Goal: Register for event/course

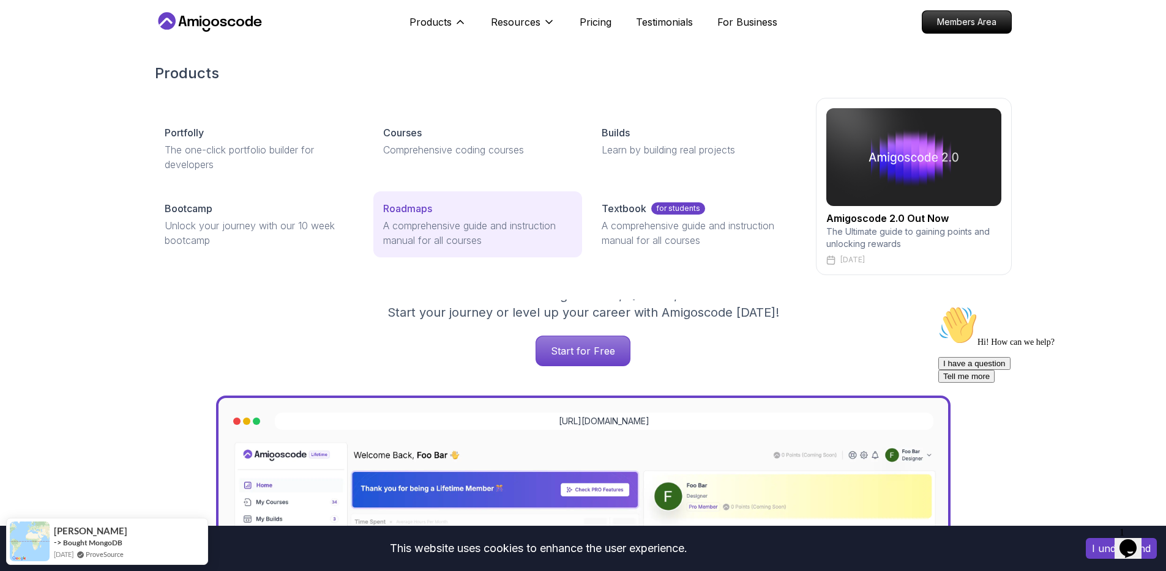
click at [418, 234] on p "A comprehensive guide and instruction manual for all courses" at bounding box center [477, 232] width 189 height 29
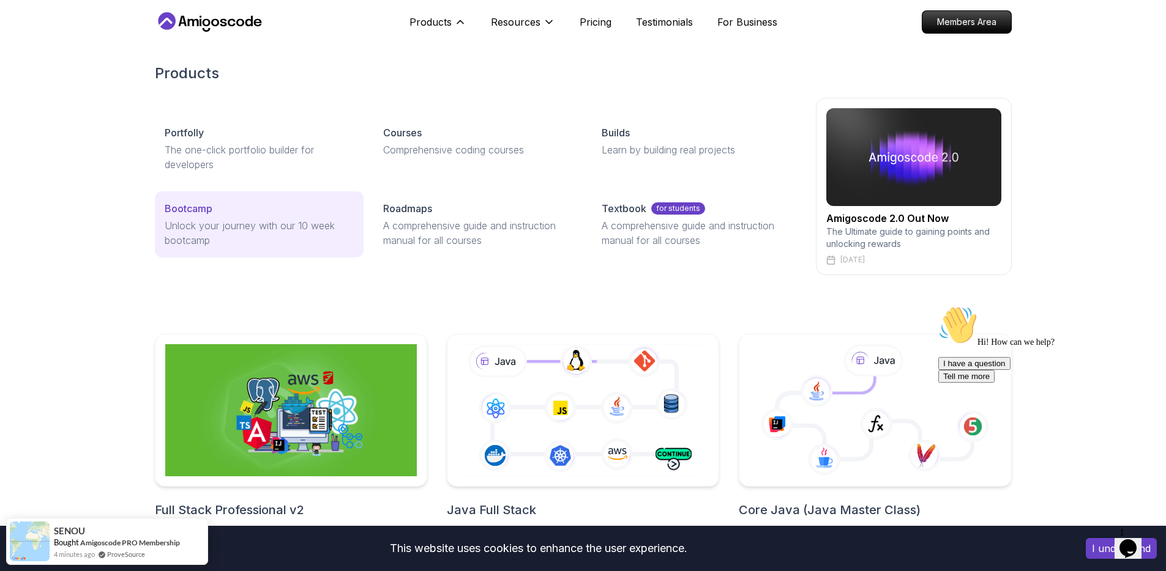
click at [279, 226] on p "Unlock your journey with our 10 week bootcamp" at bounding box center [259, 232] width 189 height 29
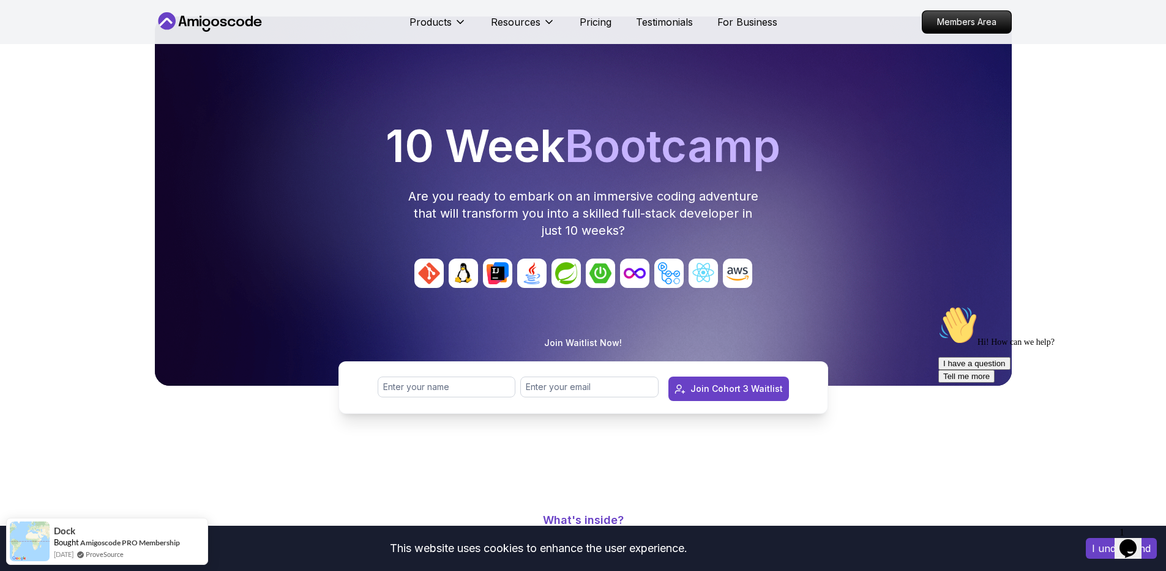
scroll to position [46, 0]
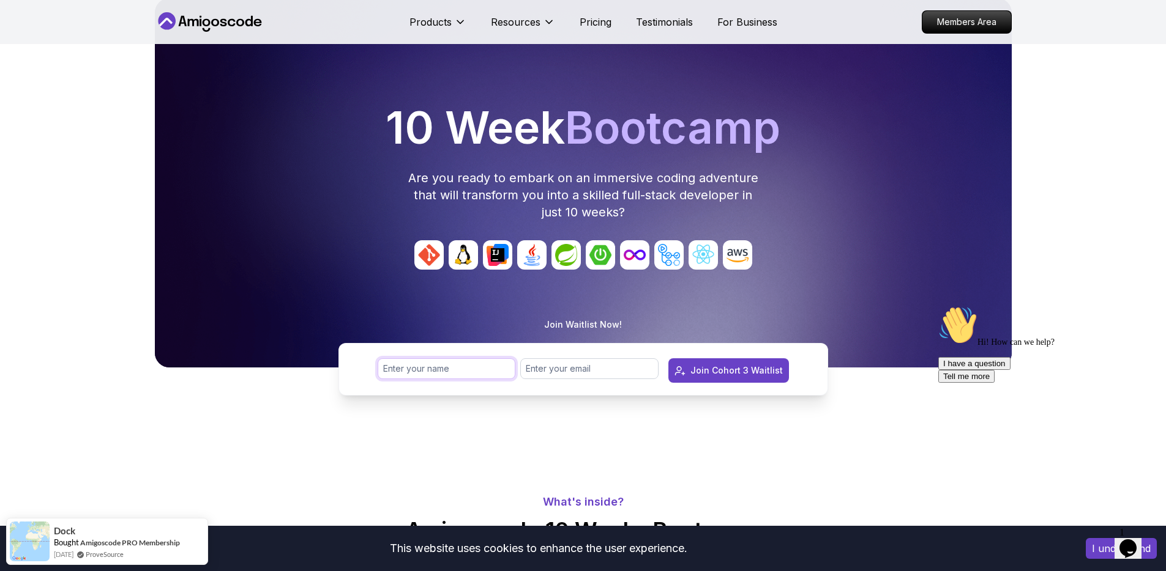
click at [433, 363] on input "text" at bounding box center [446, 369] width 138 height 21
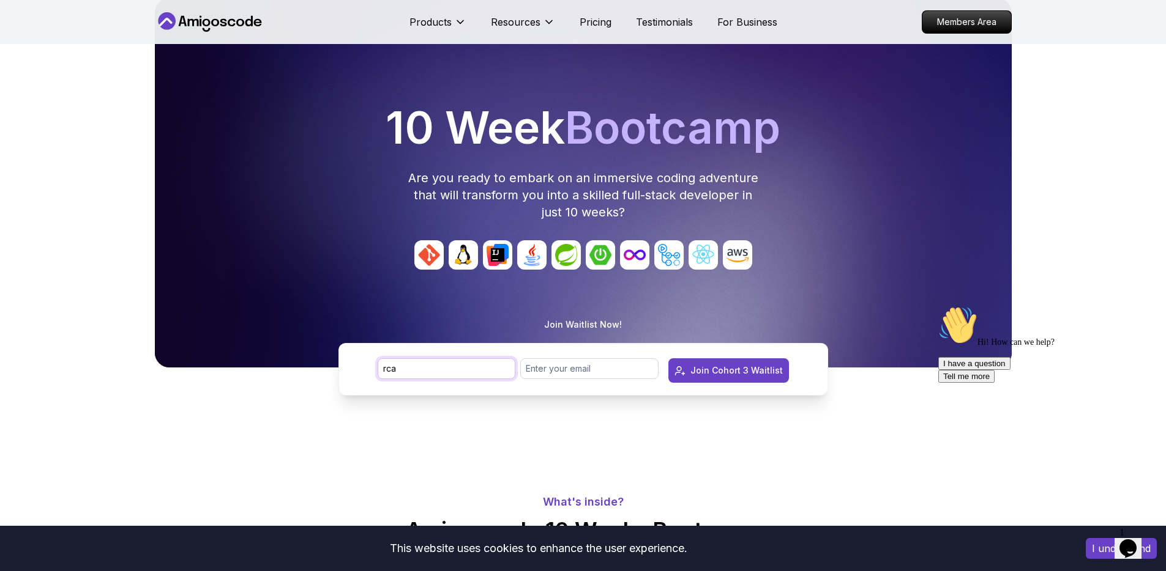
click at [450, 368] on input "rca" at bounding box center [446, 369] width 138 height 21
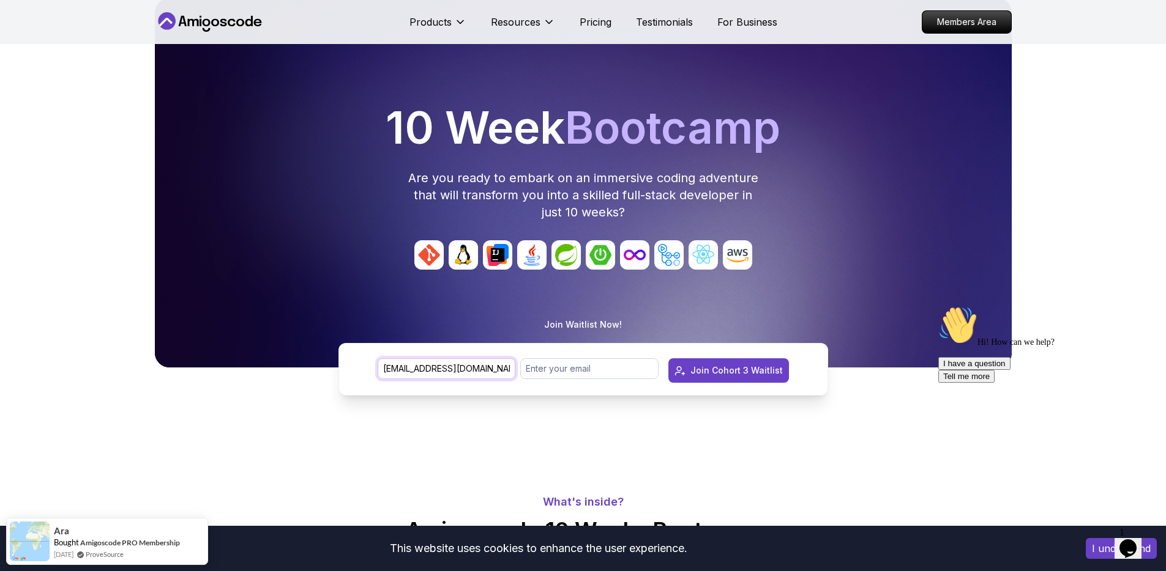
type input "[EMAIL_ADDRESS][DOMAIN_NAME]"
click at [422, 379] on input "[EMAIL_ADDRESS][DOMAIN_NAME]" at bounding box center [446, 369] width 138 height 21
click at [420, 376] on input "[EMAIL_ADDRESS][DOMAIN_NAME]" at bounding box center [446, 369] width 138 height 21
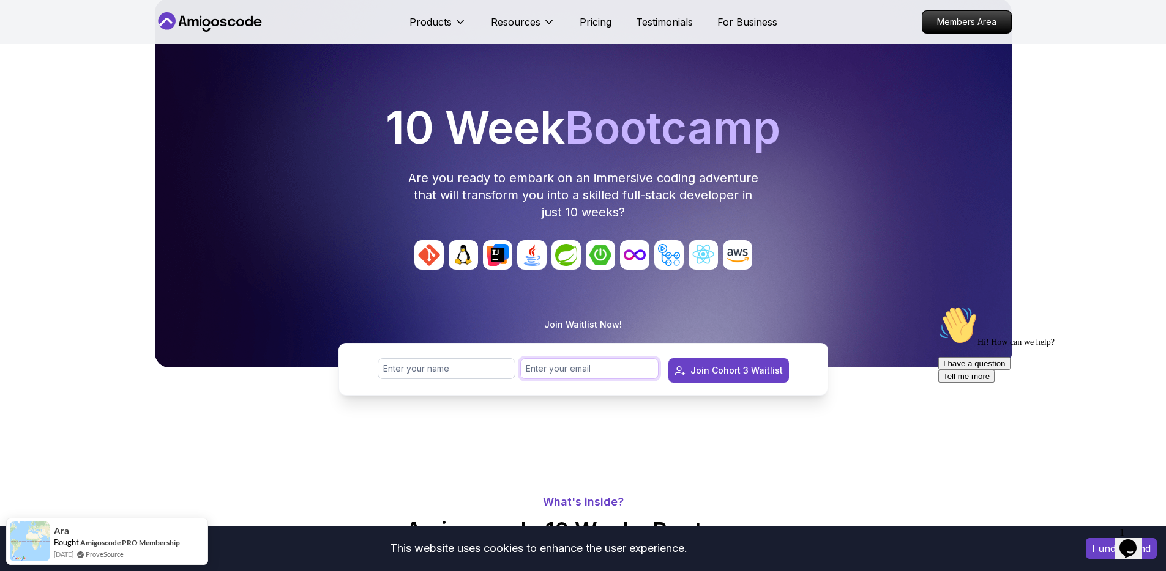
click at [554, 368] on input "email" at bounding box center [589, 369] width 138 height 21
paste input "[EMAIL_ADDRESS][DOMAIN_NAME]"
type input "[EMAIL_ADDRESS][DOMAIN_NAME]"
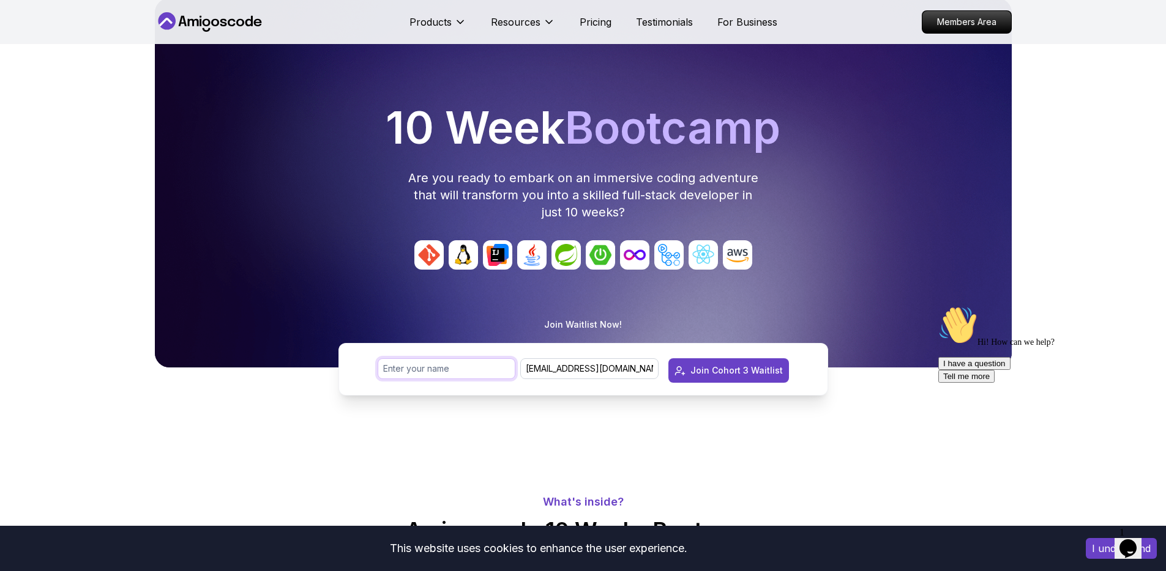
click at [474, 374] on input "text" at bounding box center [446, 369] width 138 height 21
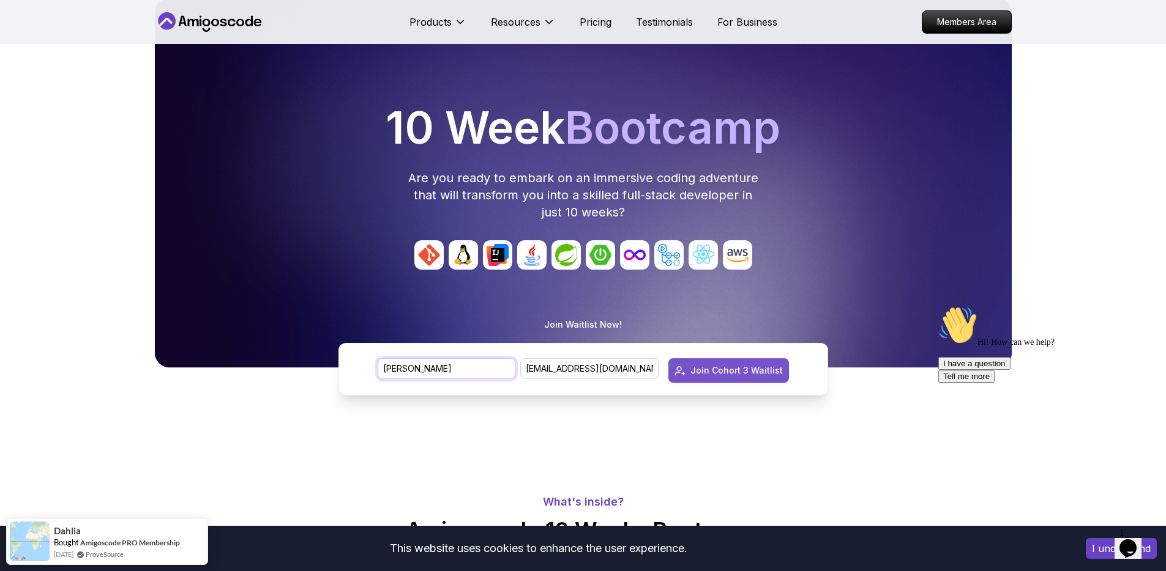
type input "[PERSON_NAME]"
click at [746, 368] on div "Join Cohort 3 Waitlist" at bounding box center [736, 371] width 92 height 12
click at [441, 370] on input "text" at bounding box center [446, 369] width 138 height 21
paste input "[EMAIL_ADDRESS][DOMAIN_NAME]"
type input "[EMAIL_ADDRESS][DOMAIN_NAME]"
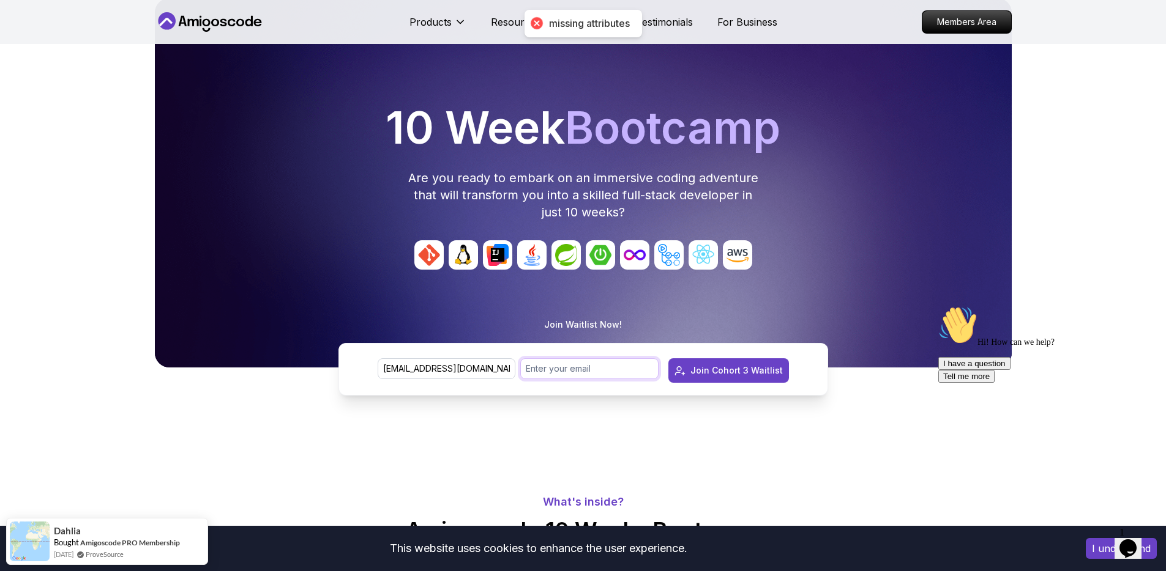
click at [601, 373] on input "email" at bounding box center [589, 369] width 138 height 21
paste input "[EMAIL_ADDRESS][DOMAIN_NAME]"
type input "[EMAIL_ADDRESS][DOMAIN_NAME]"
click at [471, 366] on input "[EMAIL_ADDRESS][DOMAIN_NAME]" at bounding box center [446, 369] width 138 height 21
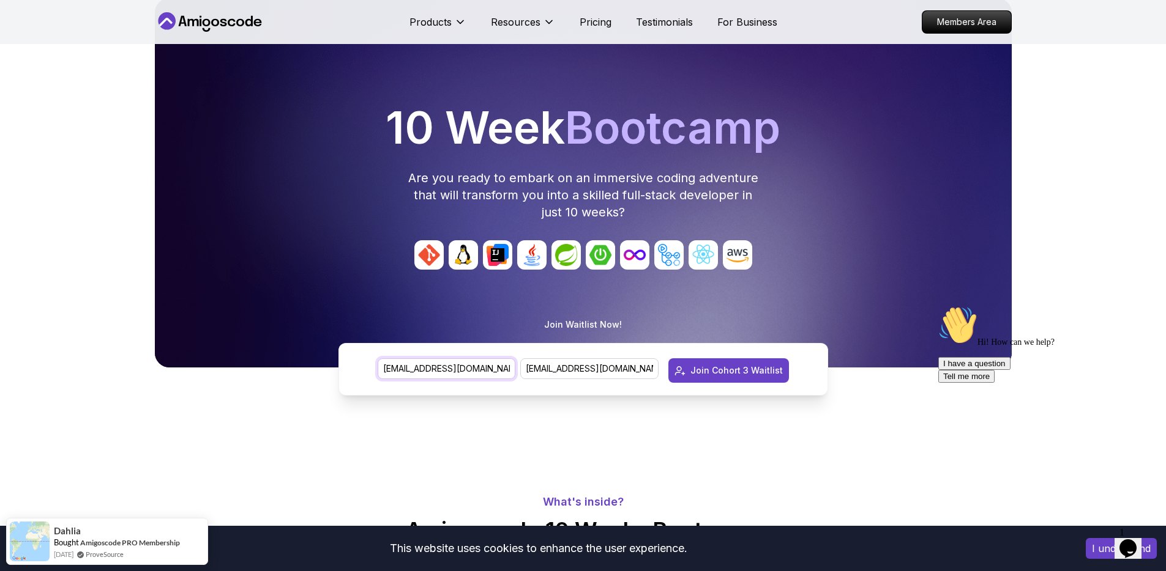
click at [471, 366] on input "[EMAIL_ADDRESS][DOMAIN_NAME]" at bounding box center [446, 369] width 138 height 21
type input "[PERSON_NAME]"
click at [715, 368] on div "Join Cohort 3 Waitlist" at bounding box center [736, 371] width 92 height 12
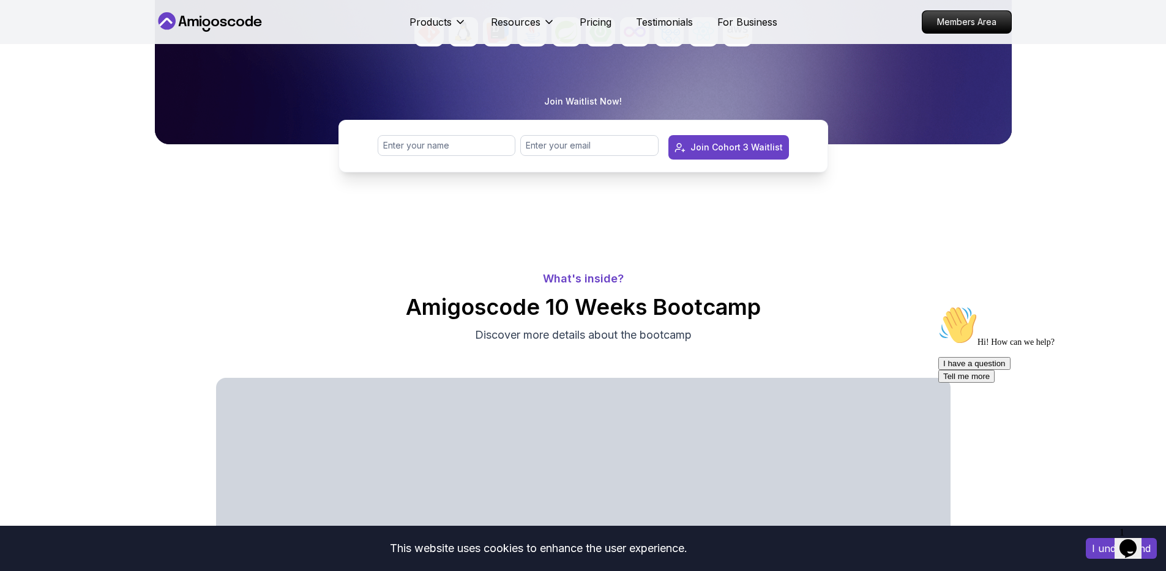
scroll to position [0, 0]
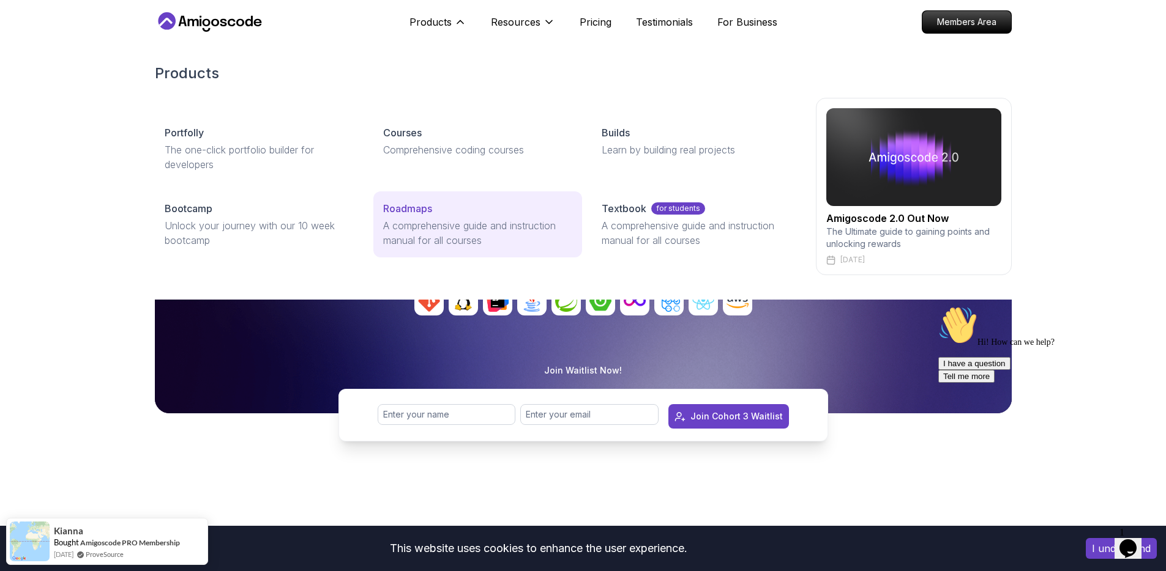
click at [444, 223] on p "A comprehensive guide and instruction manual for all courses" at bounding box center [477, 232] width 189 height 29
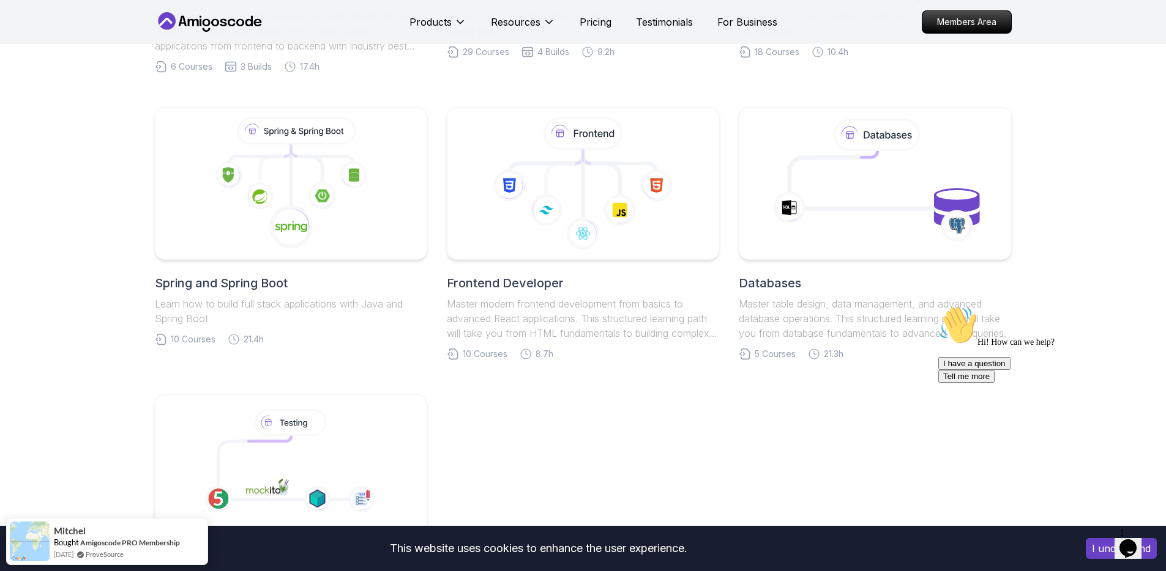
scroll to position [543, 0]
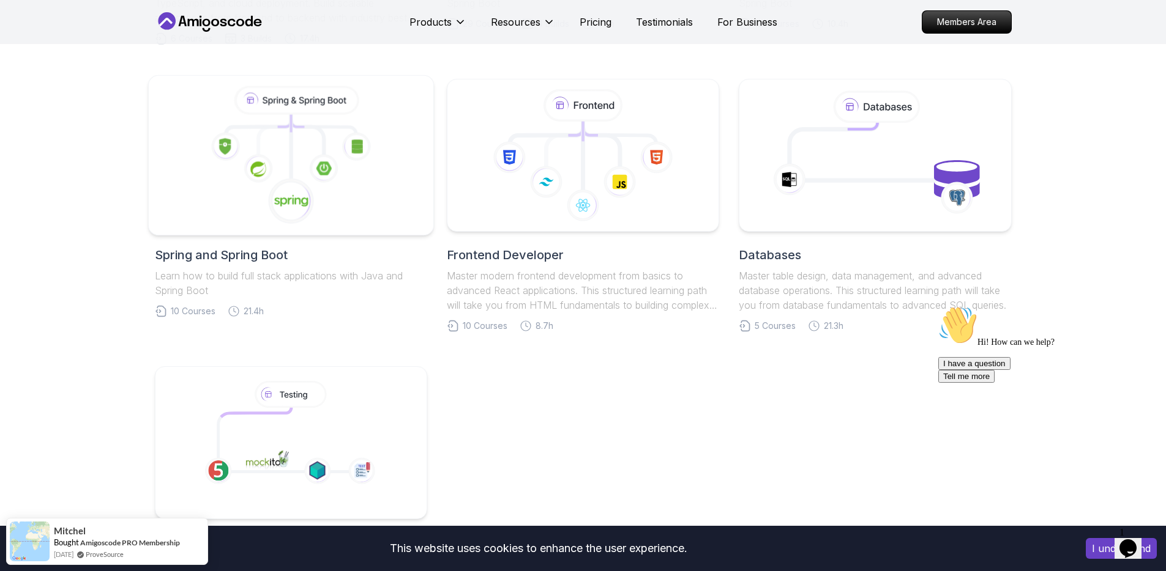
click at [318, 178] on icon at bounding box center [323, 168] width 29 height 29
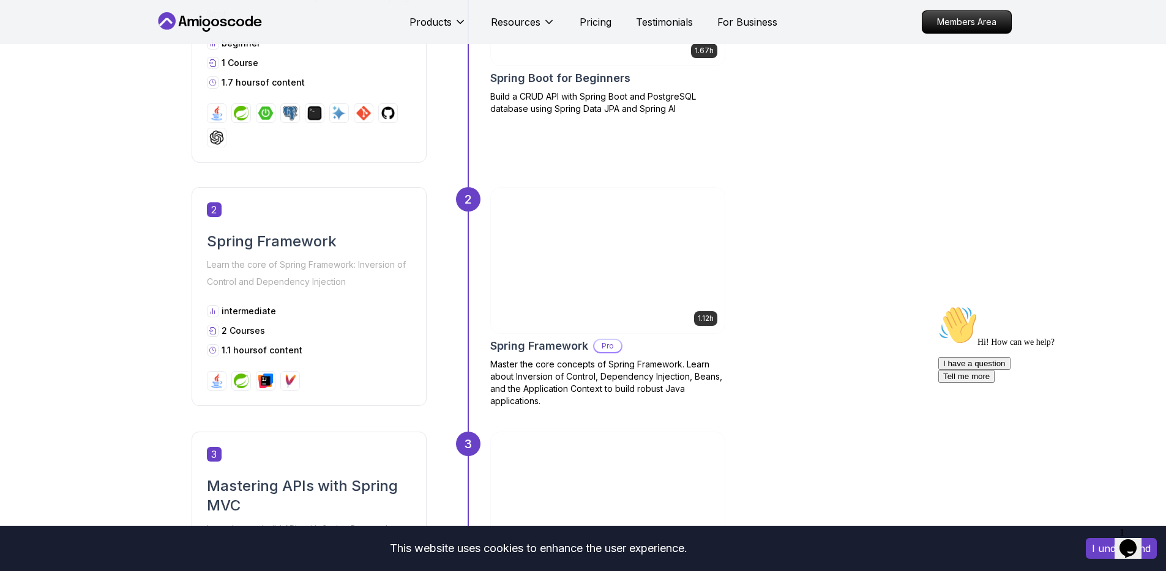
scroll to position [592, 0]
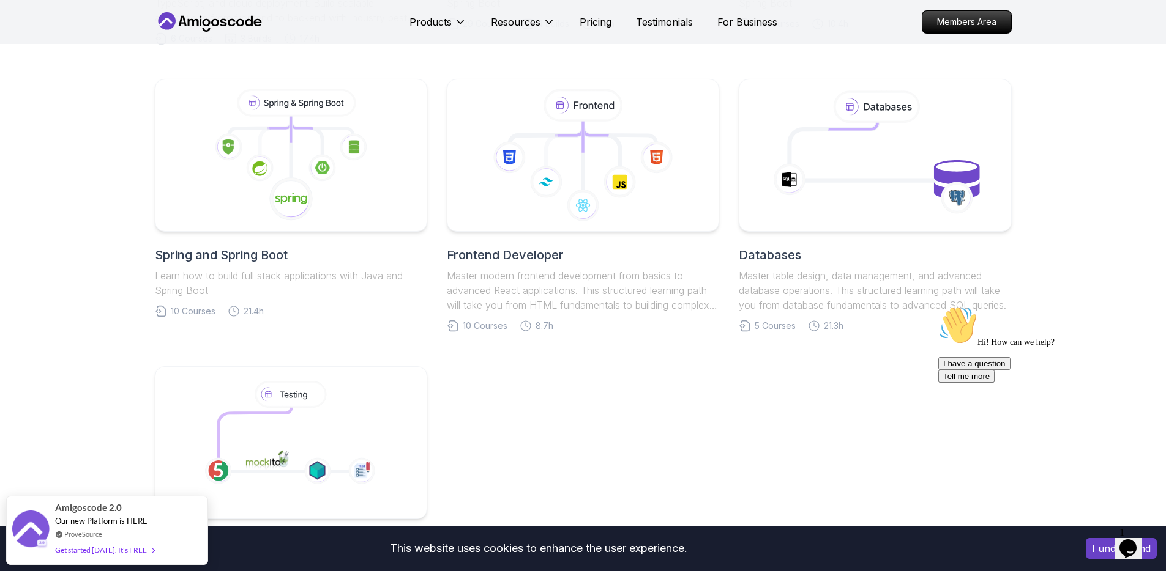
scroll to position [764, 0]
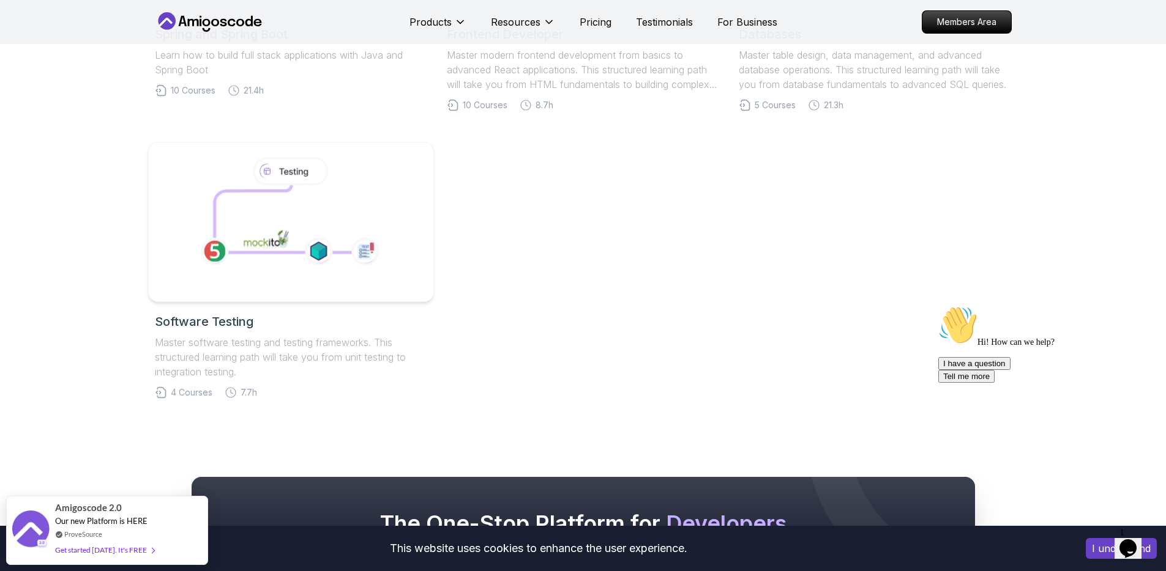
click at [342, 242] on icon at bounding box center [289, 218] width 150 height 67
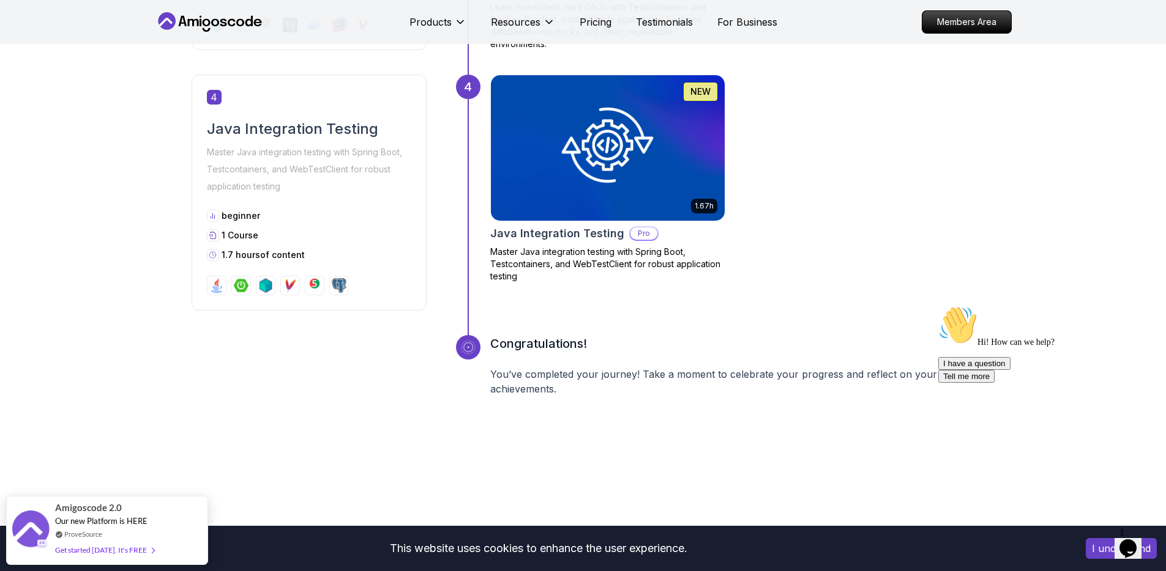
scroll to position [1342, 0]
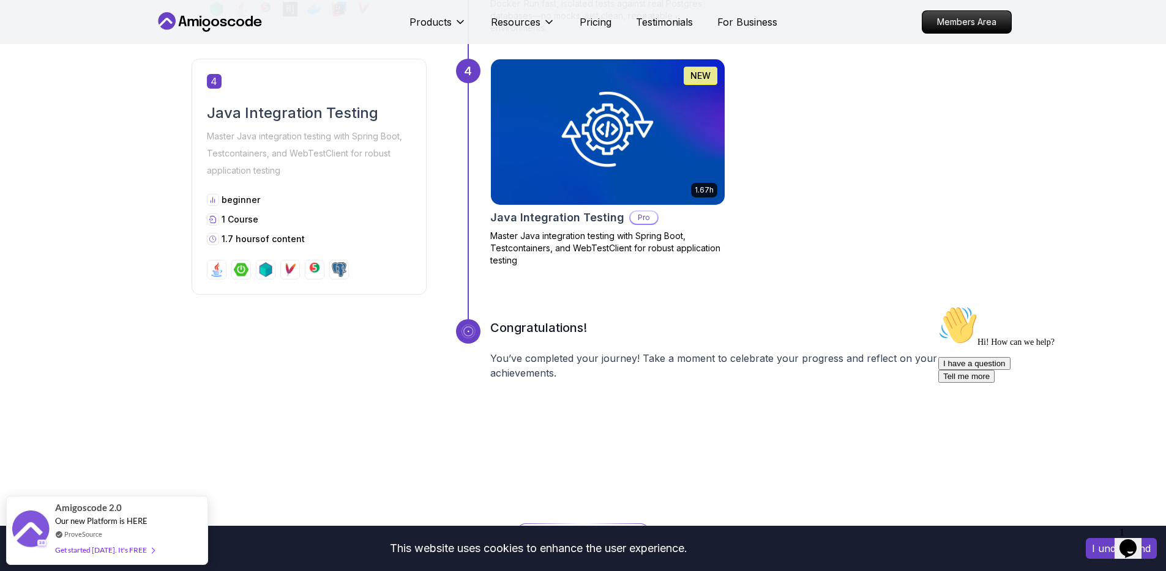
drag, startPoint x: 305, startPoint y: 244, endPoint x: 299, endPoint y: 239, distance: 7.0
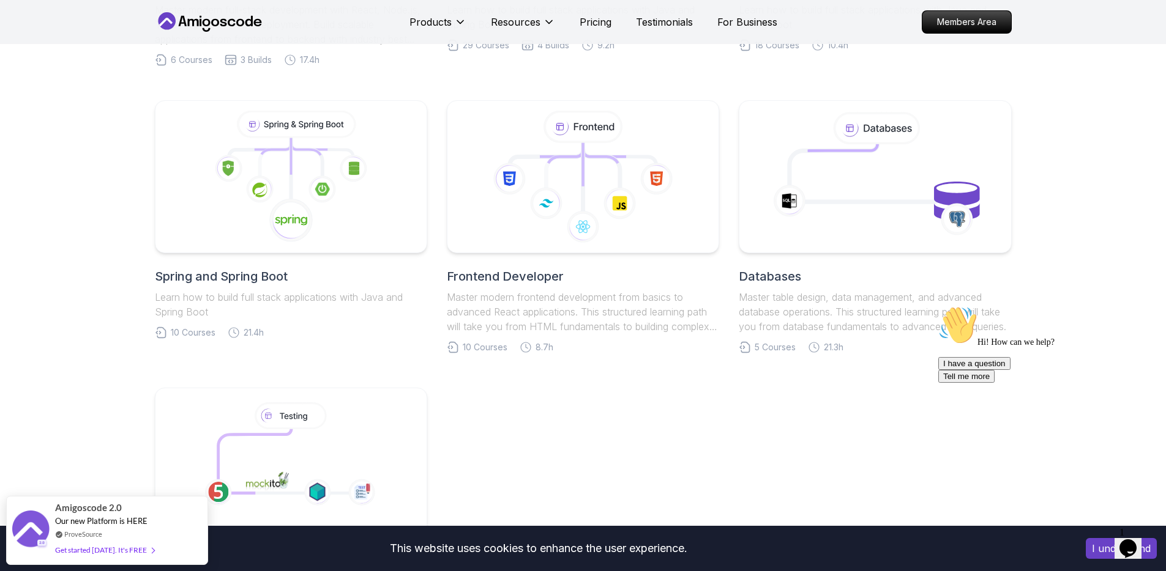
scroll to position [519, 0]
click at [797, 256] on link "Databases Master table design, data management, and advanced database operation…" at bounding box center [874, 228] width 272 height 253
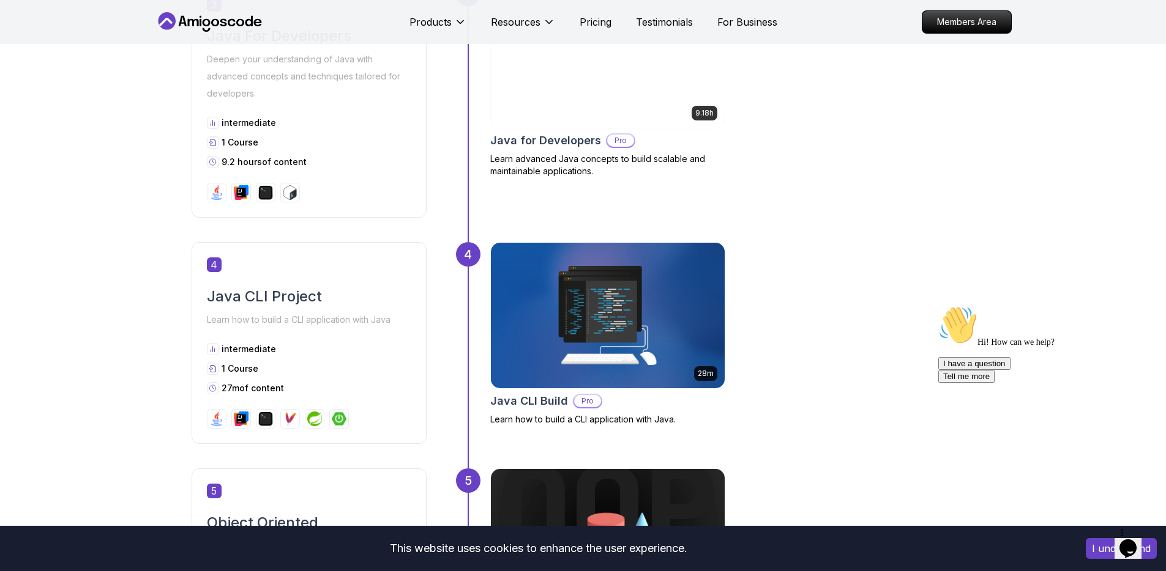
scroll to position [1072, 0]
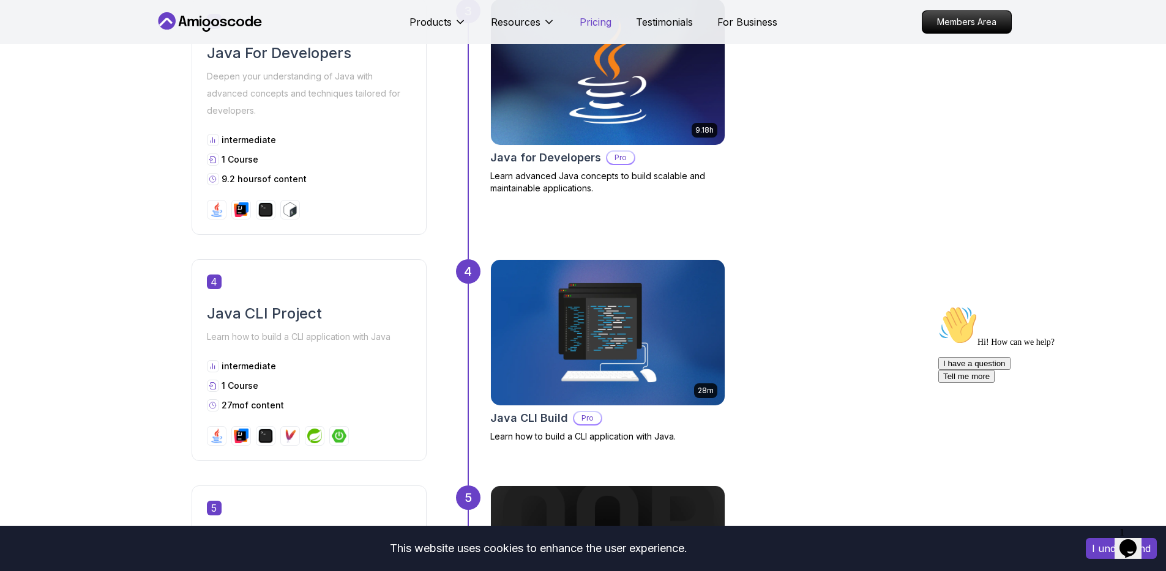
click at [592, 15] on p "Pricing" at bounding box center [595, 22] width 32 height 15
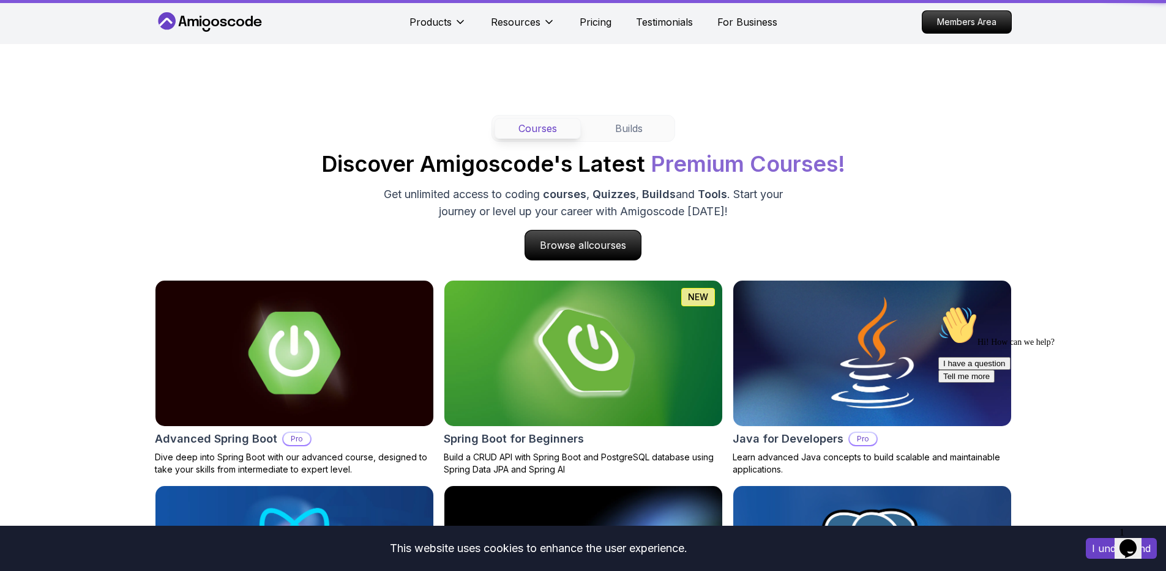
scroll to position [2653, 0]
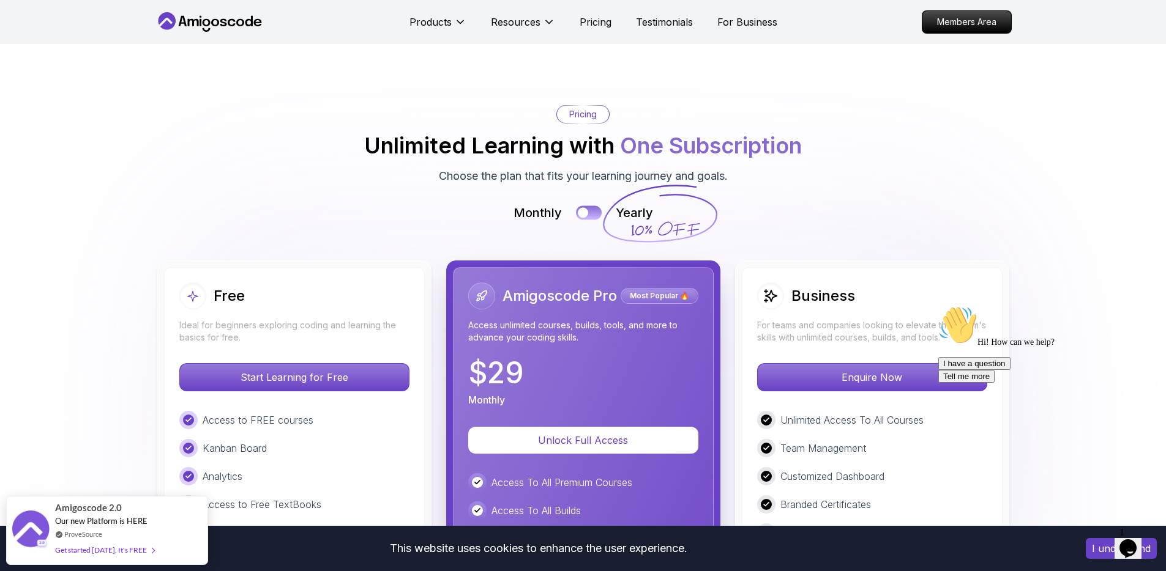
click at [583, 208] on div at bounding box center [583, 213] width 10 height 10
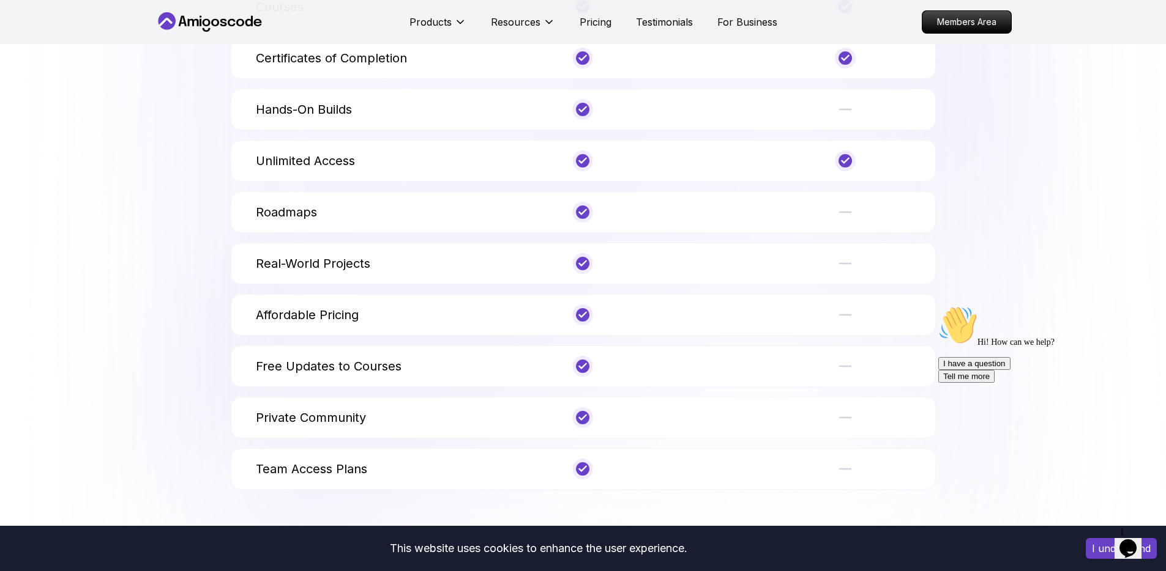
scroll to position [4865, 0]
